Goal: Transaction & Acquisition: Purchase product/service

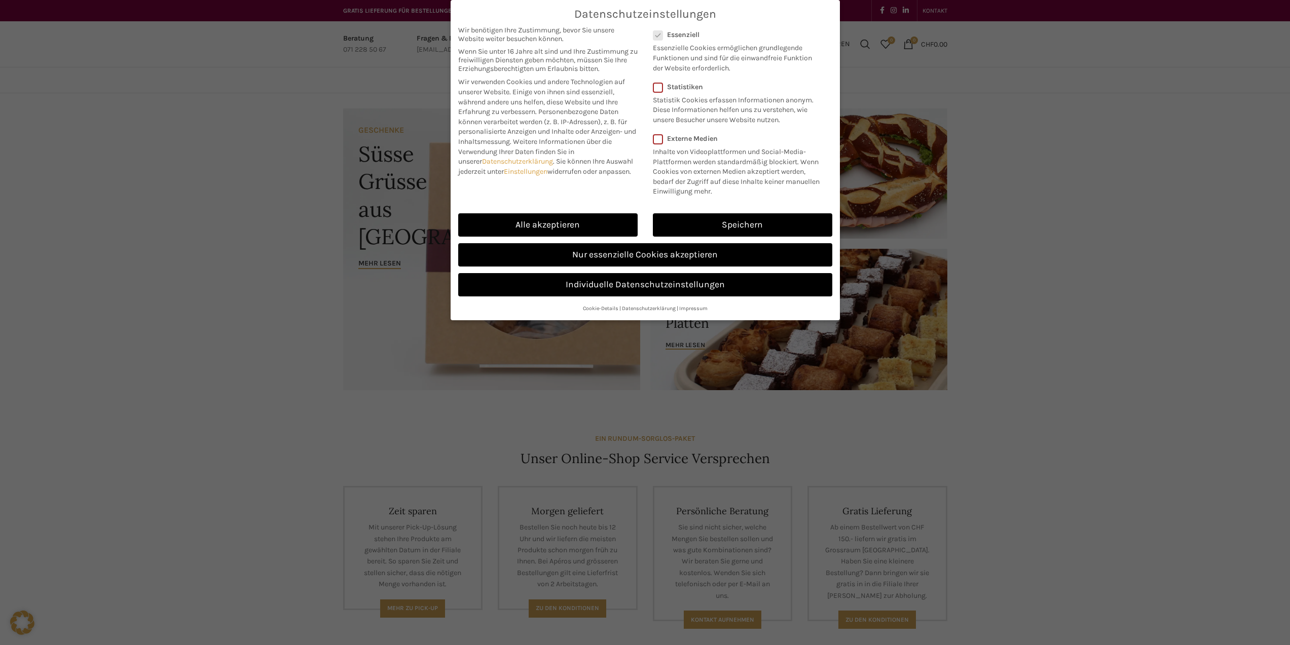
click at [557, 228] on link "Alle akzeptieren" at bounding box center [547, 224] width 179 height 23
checkbox input "true"
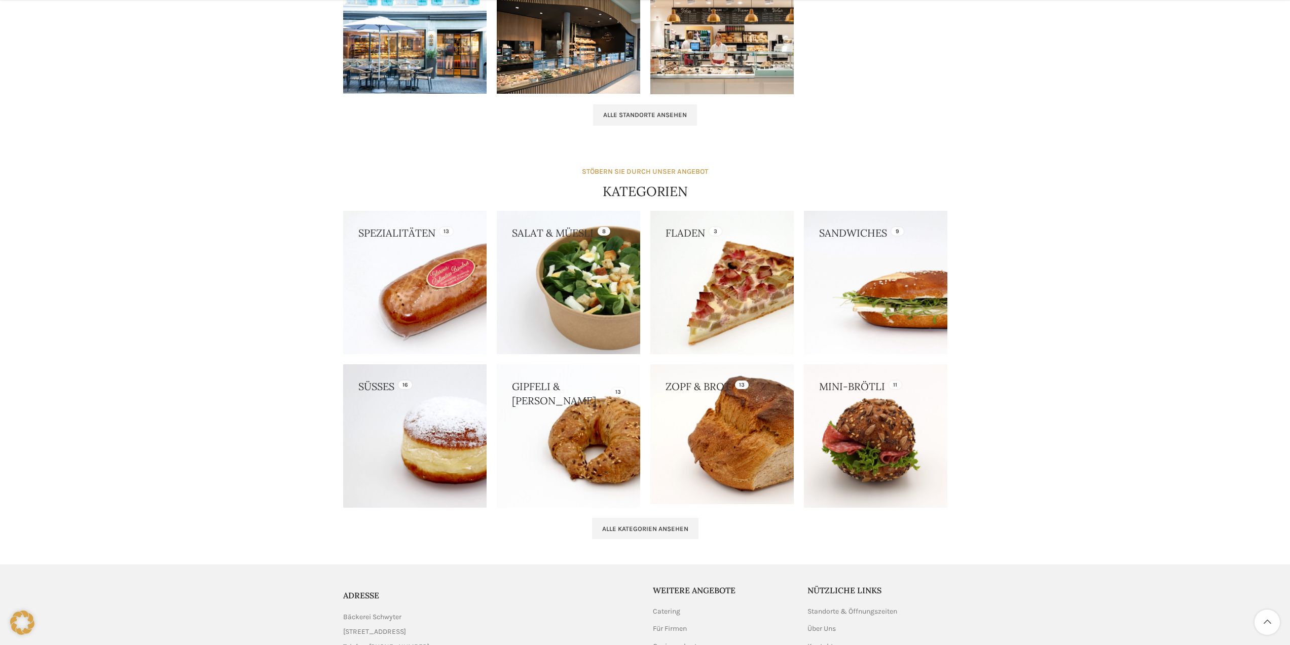
scroll to position [811, 0]
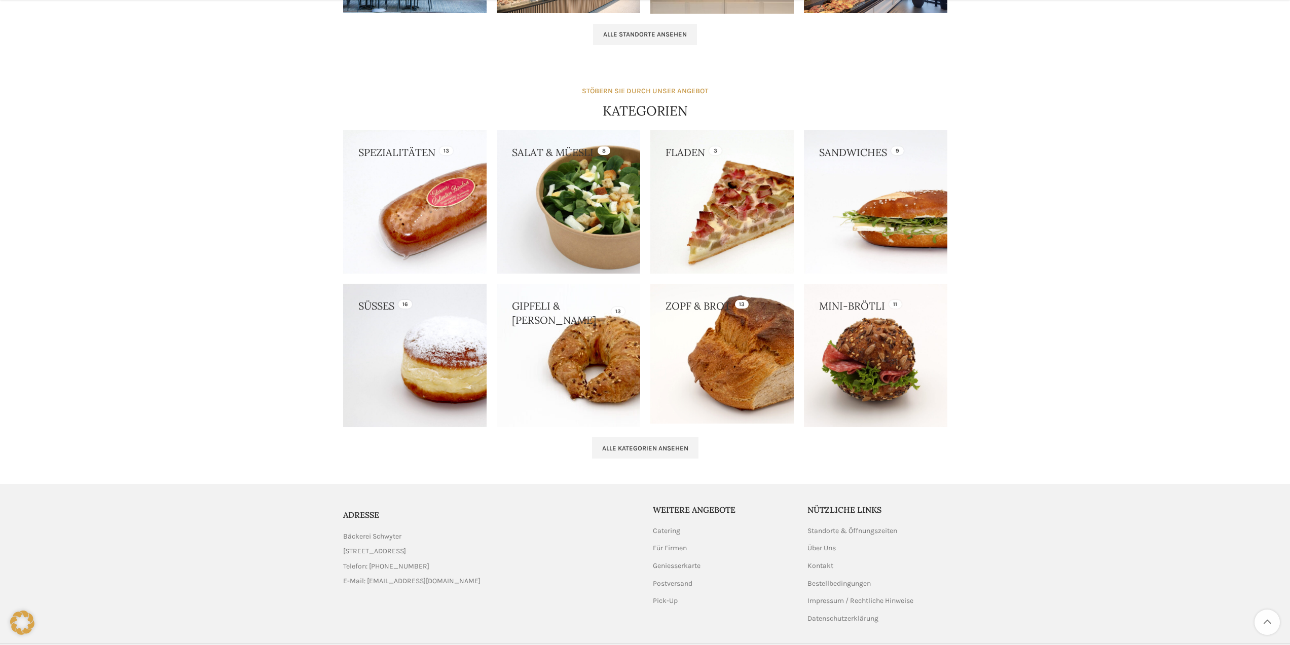
click at [887, 198] on link at bounding box center [875, 201] width 143 height 143
click at [876, 207] on link at bounding box center [875, 201] width 143 height 143
click at [403, 343] on link at bounding box center [414, 355] width 143 height 143
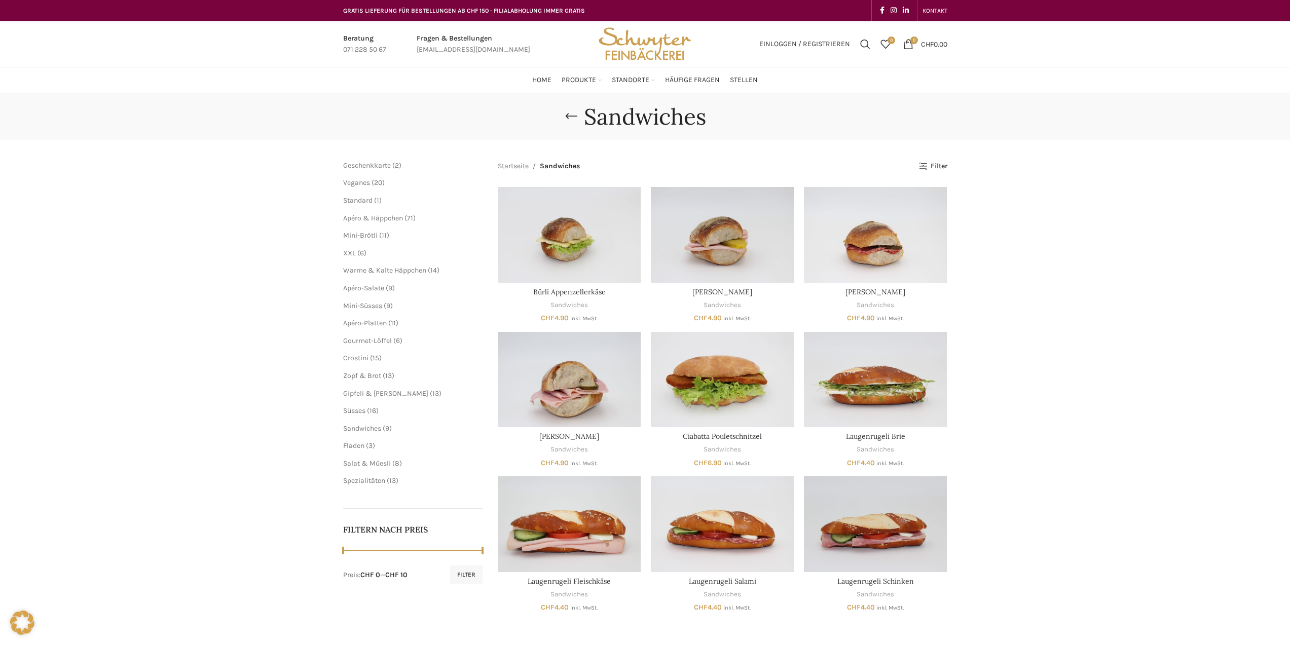
click at [567, 115] on link "Go back" at bounding box center [570, 116] width 25 height 20
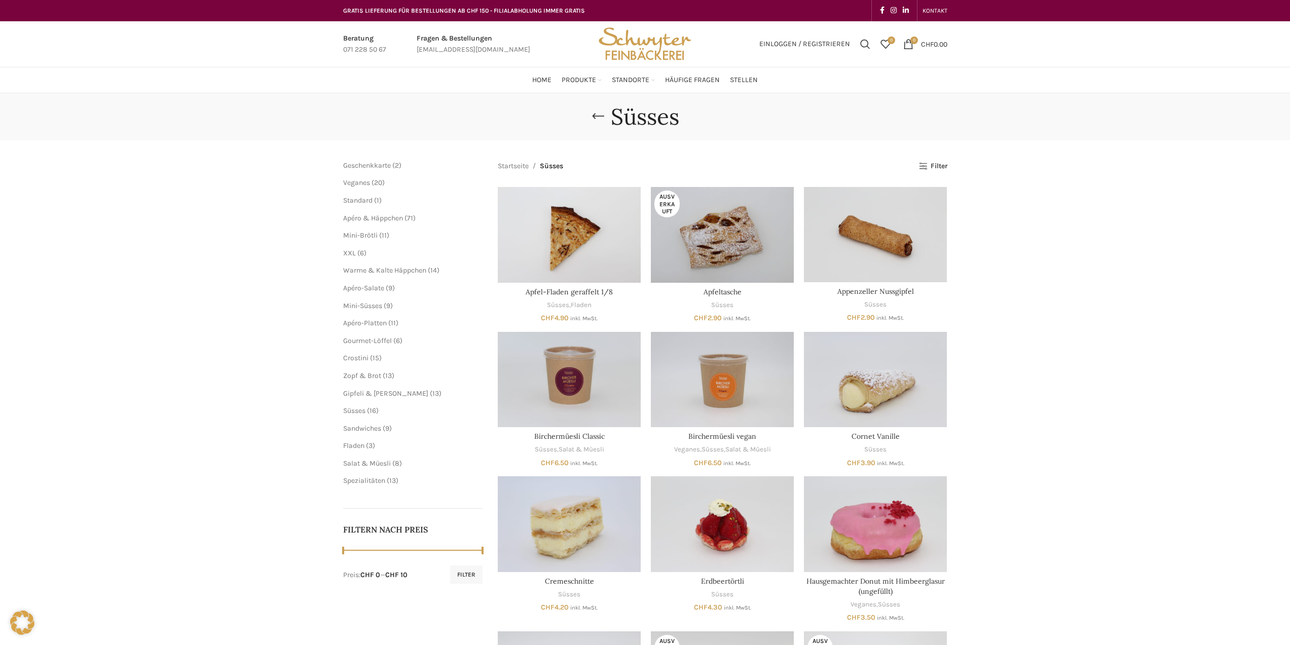
click at [846, 52] on link "Einloggen / Registrieren" at bounding box center [804, 44] width 101 height 20
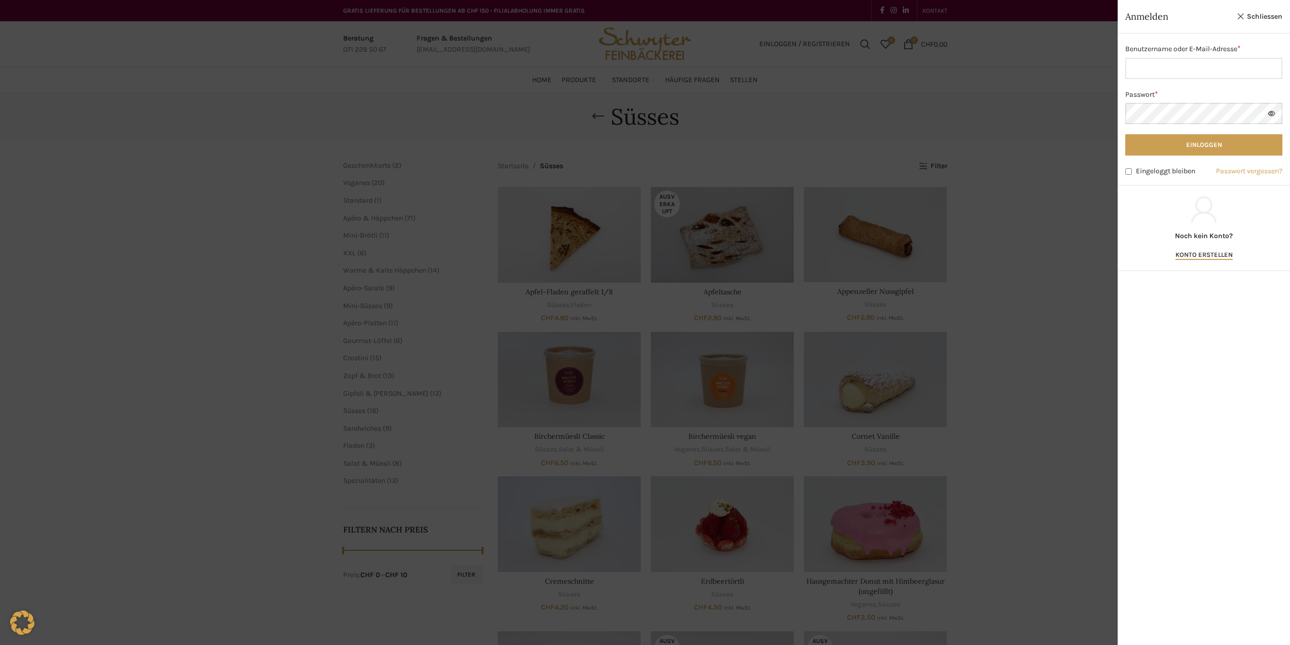
click at [995, 115] on div at bounding box center [645, 322] width 1290 height 645
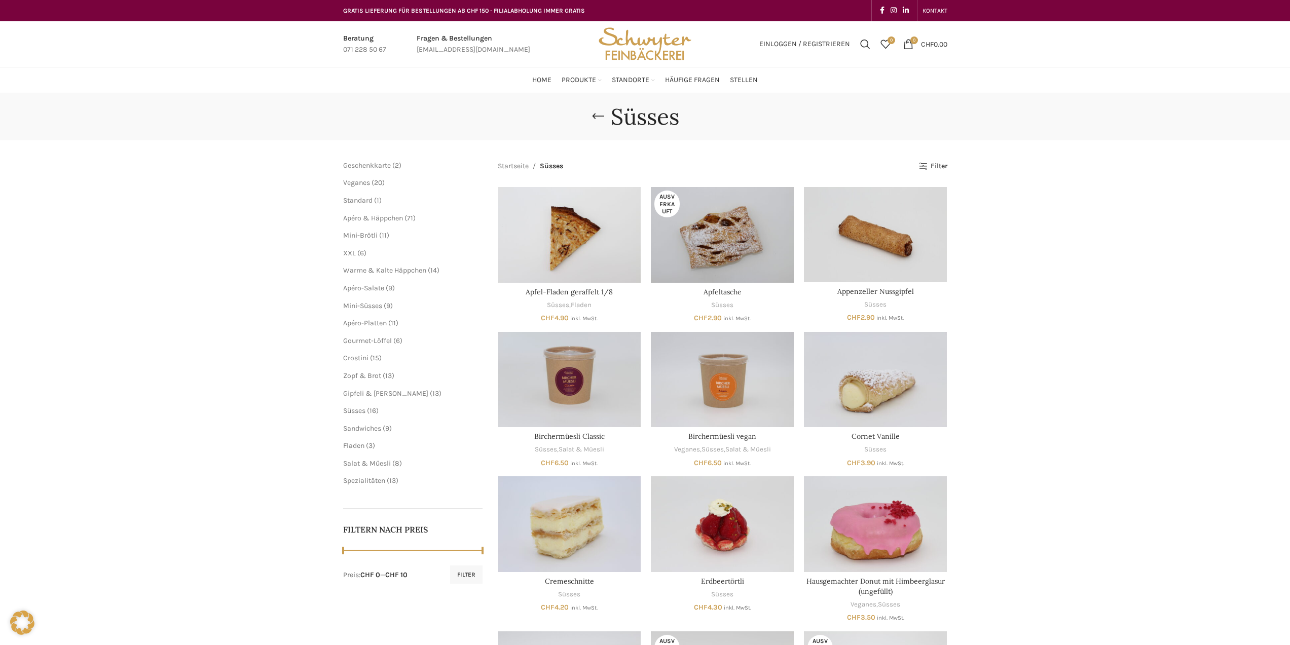
click at [860, 43] on span "Suchen" at bounding box center [865, 44] width 10 height 10
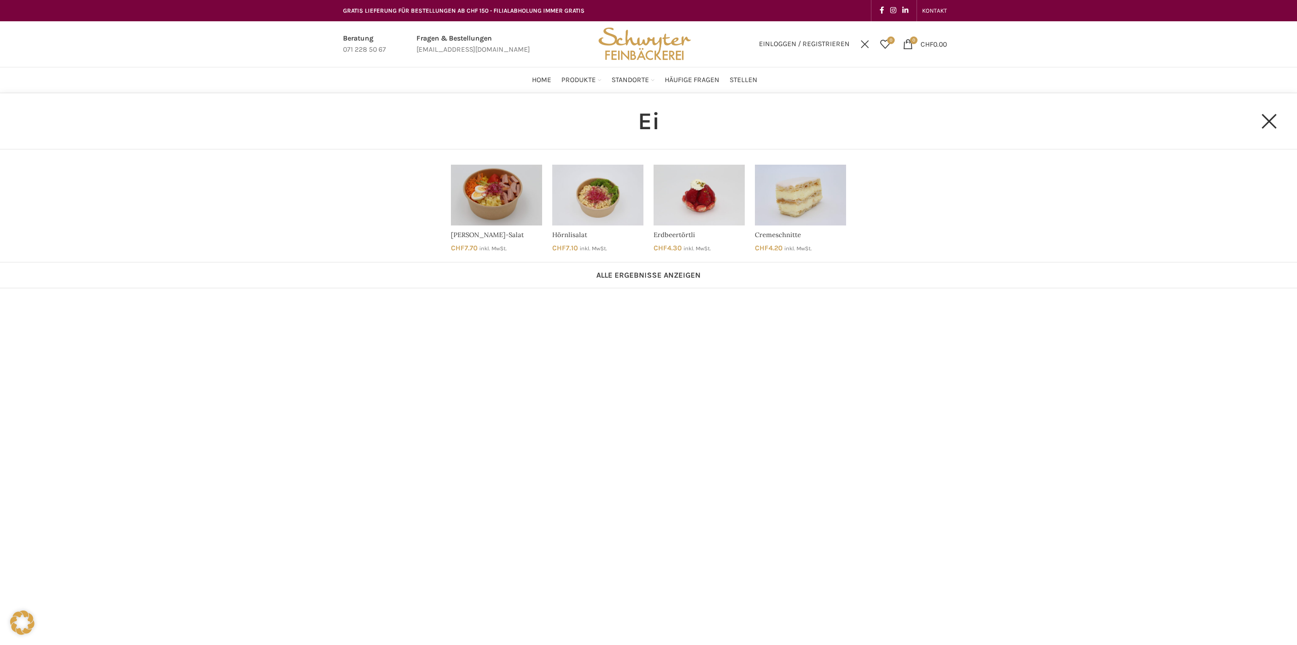
type input "E"
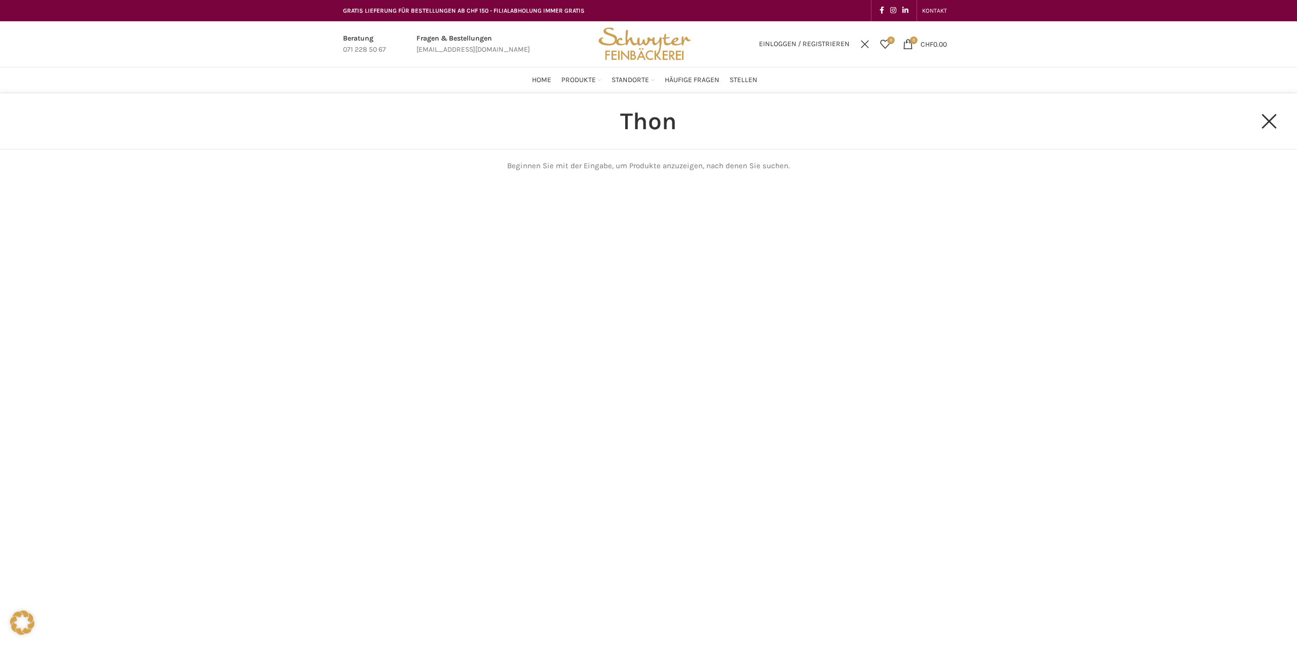
type input "Thon"
click button "Search" at bounding box center [0, 0] width 0 height 0
